Goal: Register for event/course

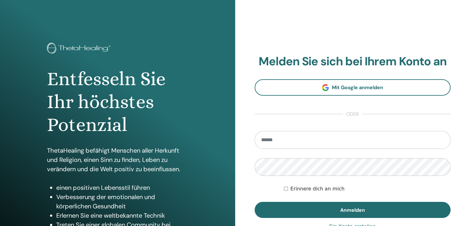
click at [283, 141] on input "email" at bounding box center [353, 140] width 196 height 18
click at [282, 139] on input "**********" at bounding box center [353, 140] width 196 height 18
type input "**********"
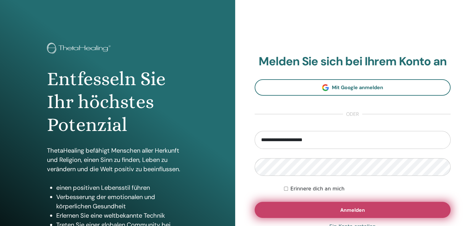
click at [348, 205] on button "Anmelden" at bounding box center [353, 210] width 196 height 16
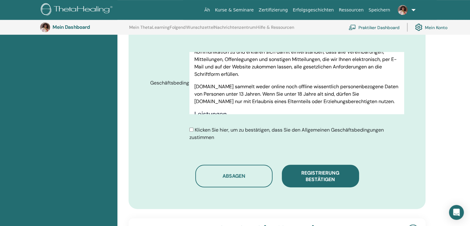
scroll to position [301, 0]
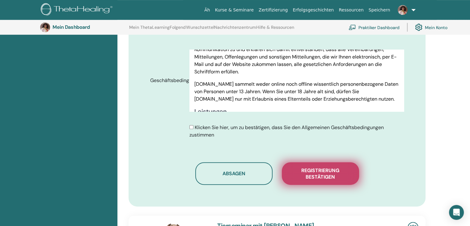
click at [322, 174] on font "Registrierung bestätigen" at bounding box center [320, 173] width 38 height 13
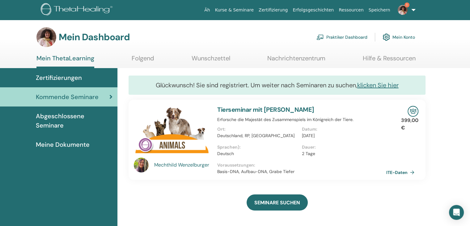
click at [380, 83] on font "klicken Sie hier" at bounding box center [377, 85] width 41 height 8
click at [401, 9] on img at bounding box center [403, 10] width 10 height 10
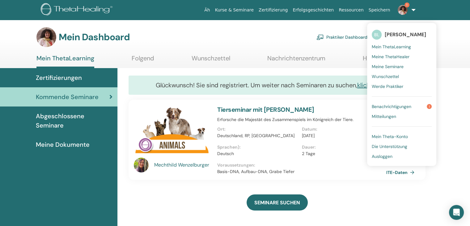
click at [389, 109] on link "Benachrichtigungen 1" at bounding box center [402, 106] width 60 height 10
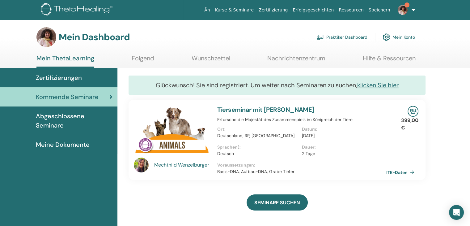
click at [389, 109] on div "Tierseminar mit Mechthild Wenzelburger Erforsche die Majestät des Zusammenspiel…" at bounding box center [302, 140] width 177 height 80
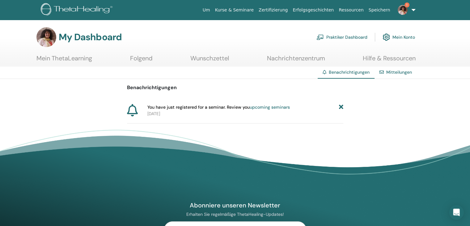
click at [290, 106] on div "You have just registered for a seminar. Review you upcoming seminars" at bounding box center [245, 107] width 196 height 6
drag, startPoint x: 290, startPoint y: 106, endPoint x: 148, endPoint y: 107, distance: 141.9
click at [148, 107] on div "You have just registered for a seminar. Review you upcoming seminars" at bounding box center [245, 107] width 196 height 6
copy span "You have just registered for a seminar. Review you upcoming seminars"
click at [252, 107] on link "upcoming seminars" at bounding box center [270, 107] width 40 height 6
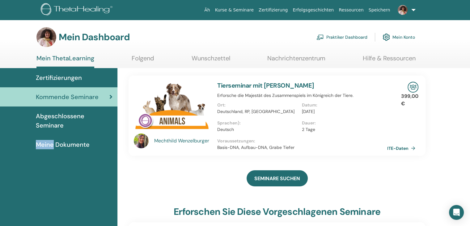
click at [403, 145] on font "ITE-Daten" at bounding box center [397, 148] width 21 height 6
click at [414, 10] on link at bounding box center [405, 10] width 25 height 20
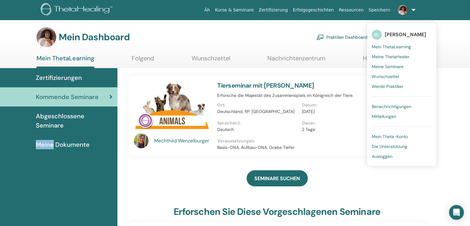
click at [381, 158] on font "Ausloggen" at bounding box center [382, 156] width 21 height 6
